Goal: Check status: Check status

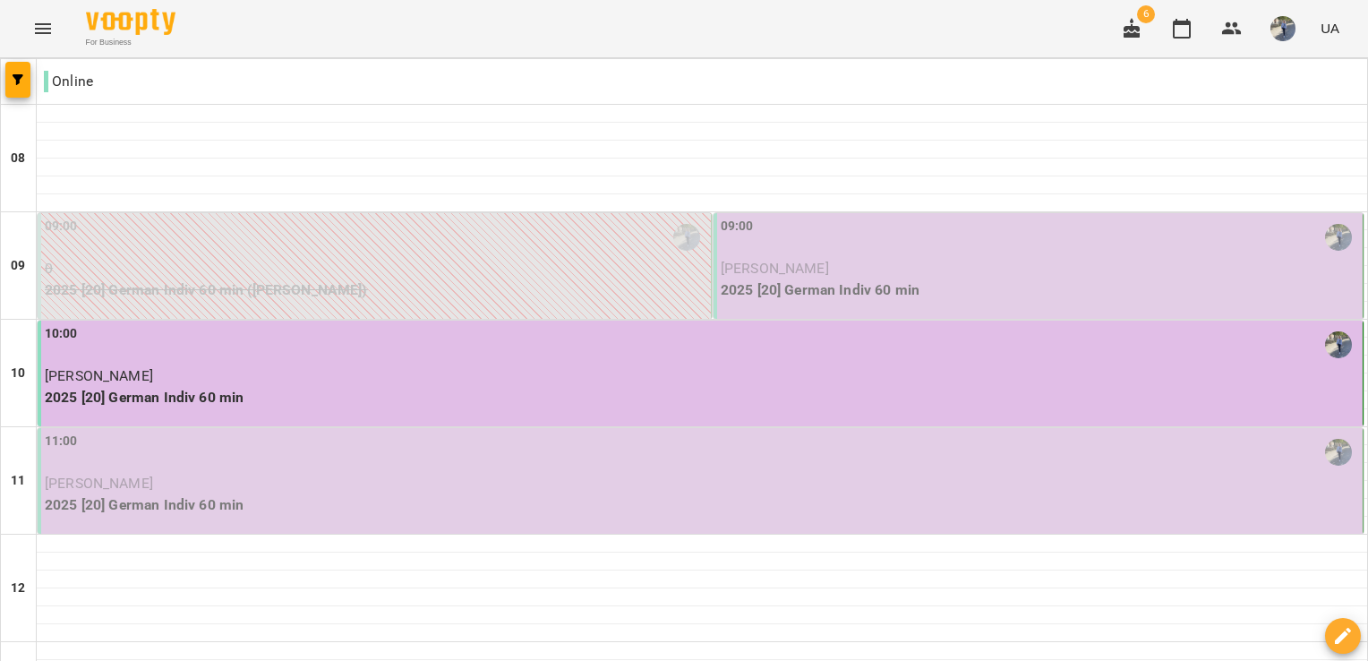
click at [776, 273] on span "[PERSON_NAME]" at bounding box center [775, 268] width 108 height 17
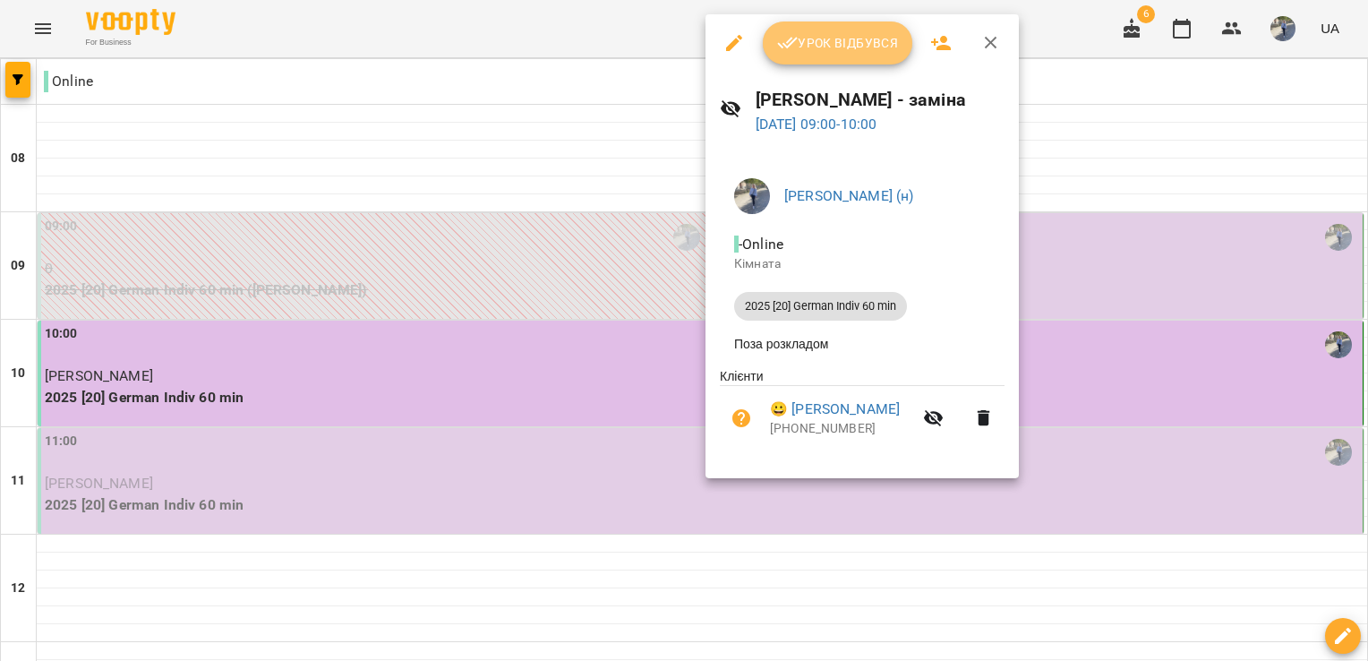
click at [809, 51] on span "Урок відбувся" at bounding box center [838, 42] width 122 height 21
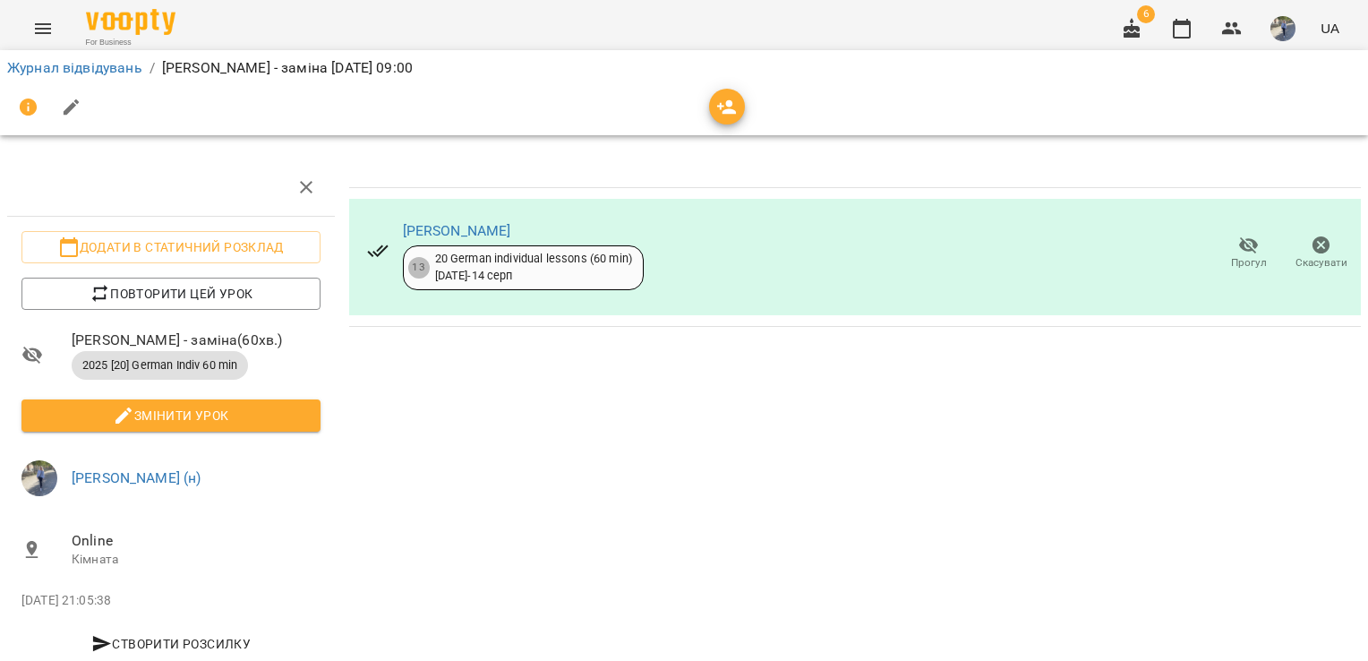
click at [867, 533] on div "[PERSON_NAME] 13 20 German individual lessons (60 min) [DATE] - [DATE] Прогул С…" at bounding box center [855, 439] width 1026 height 576
click at [1277, 43] on button "button" at bounding box center [1283, 28] width 47 height 47
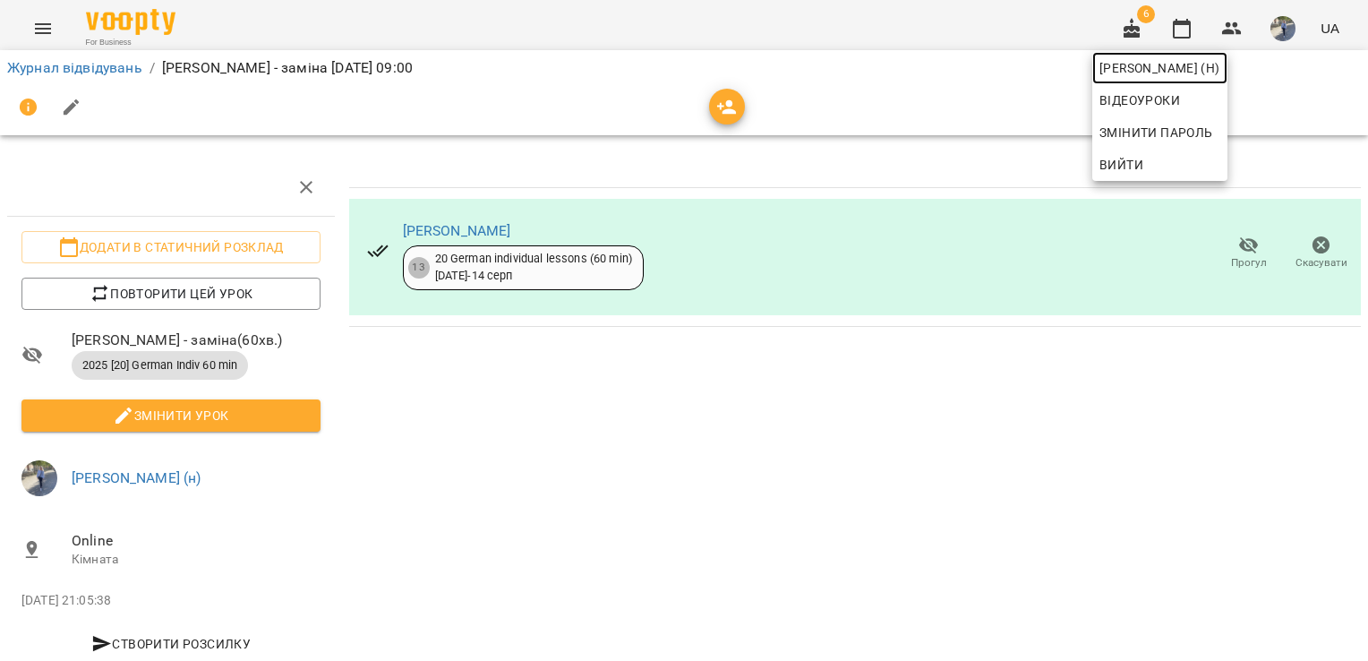
click at [1173, 66] on span "[PERSON_NAME] (н)" at bounding box center [1160, 67] width 121 height 21
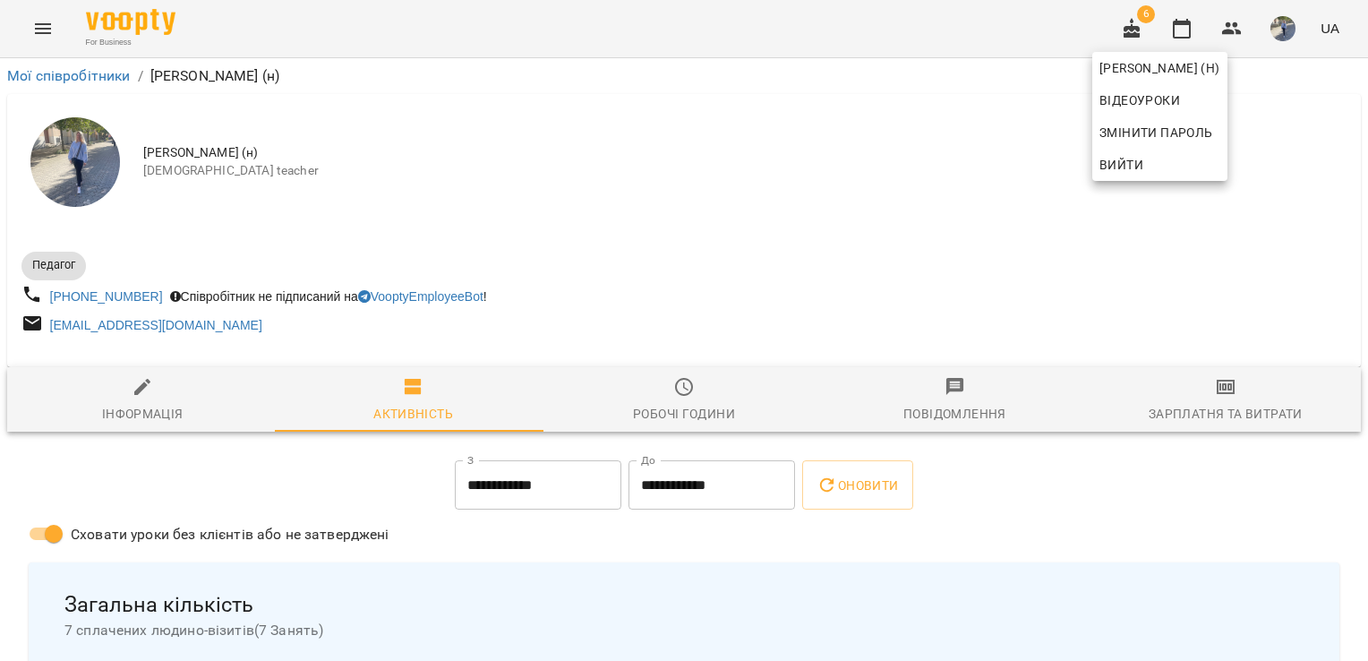
click at [1080, 406] on div at bounding box center [684, 330] width 1368 height 661
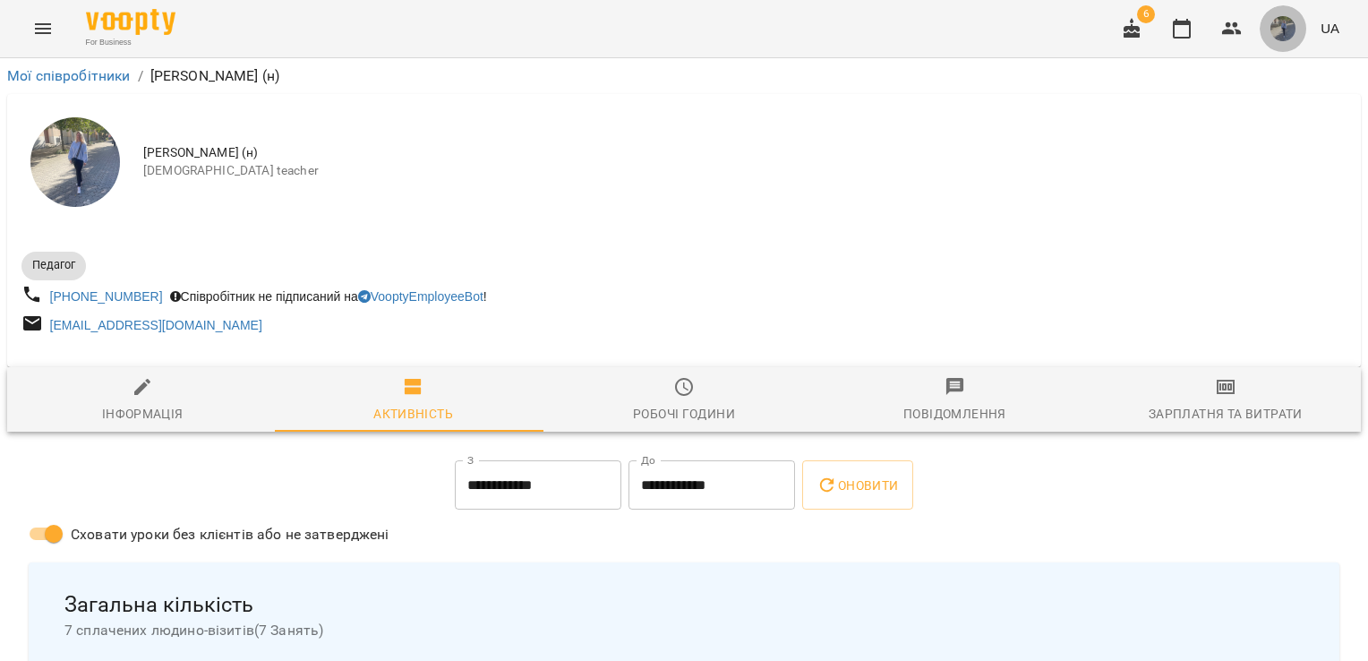
click at [1275, 39] on span "button" at bounding box center [1283, 28] width 25 height 25
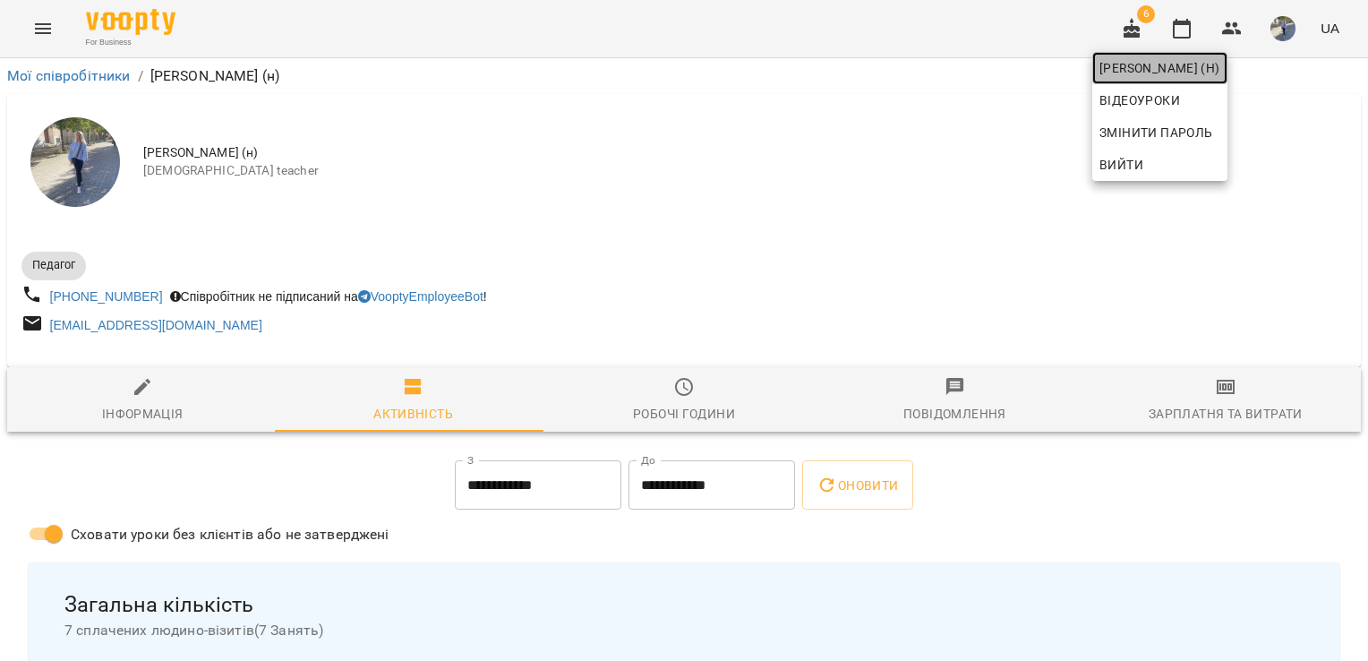
click at [1220, 67] on span "[PERSON_NAME] (н)" at bounding box center [1160, 67] width 121 height 21
click at [39, 25] on div at bounding box center [684, 330] width 1368 height 661
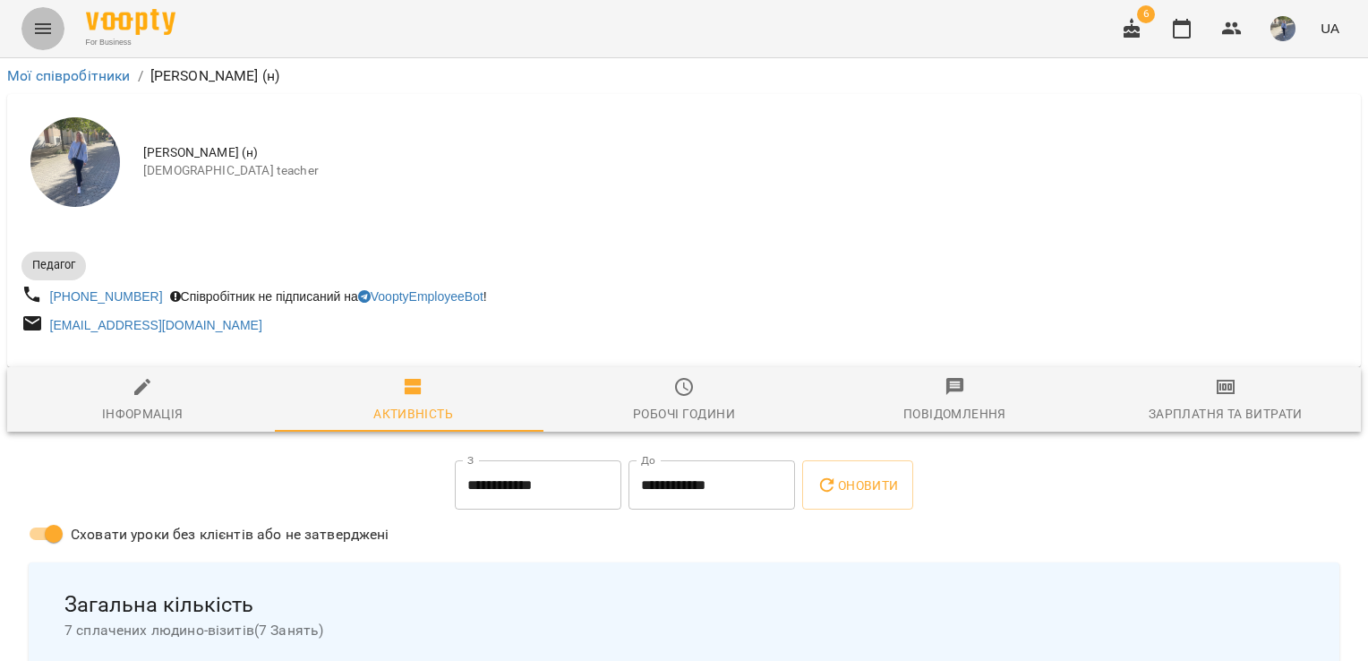
click at [39, 25] on icon "Menu" at bounding box center [42, 28] width 21 height 21
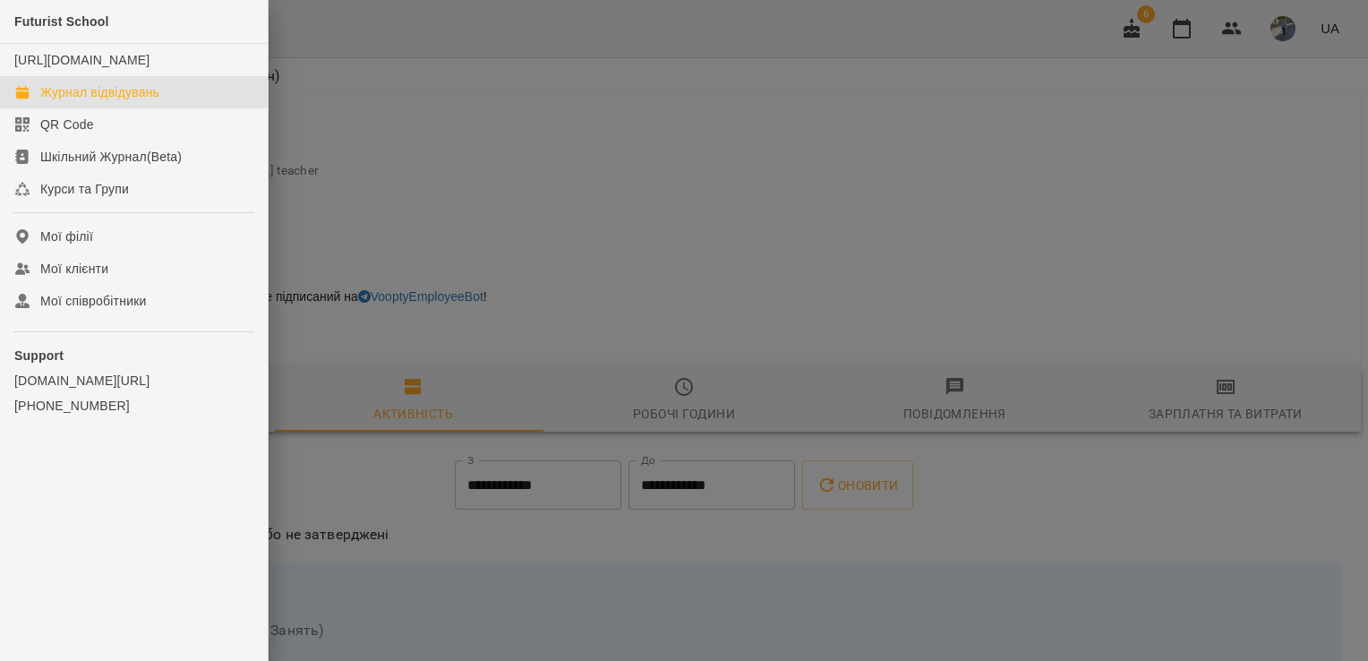
click at [97, 101] on div "Журнал відвідувань" at bounding box center [99, 92] width 119 height 18
